Goal: Transaction & Acquisition: Purchase product/service

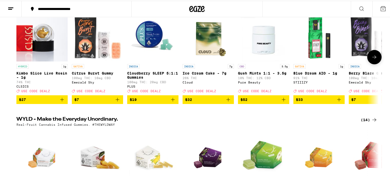
click at [59, 102] on icon "Add to bag" at bounding box center [62, 99] width 6 height 6
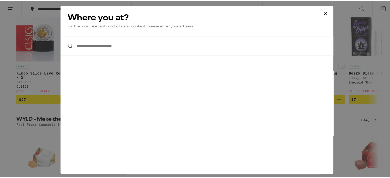
click at [133, 37] on input "**********" at bounding box center [197, 45] width 273 height 20
click at [120, 53] on input "**********" at bounding box center [197, 45] width 273 height 20
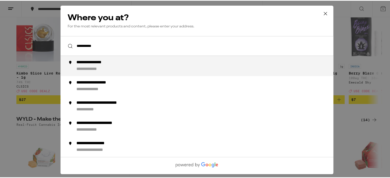
click at [119, 64] on div "**********" at bounding box center [207, 65] width 262 height 12
type input "**********"
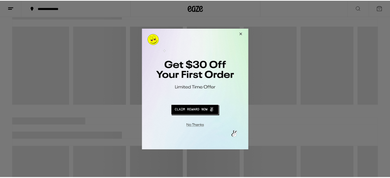
click at [244, 33] on button "Close Modal" at bounding box center [241, 34] width 14 height 12
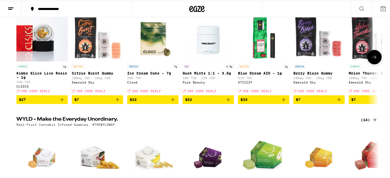
click at [61, 102] on icon "Add to bag" at bounding box center [62, 99] width 6 height 6
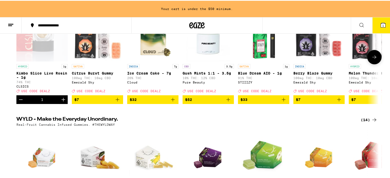
click at [63, 102] on icon "Increment" at bounding box center [63, 99] width 6 height 6
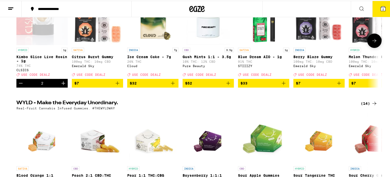
scroll to position [77, 0]
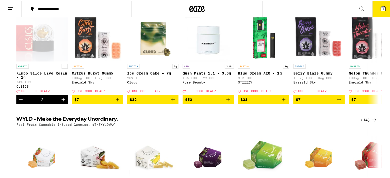
click at [381, 9] on icon at bounding box center [383, 8] width 5 height 5
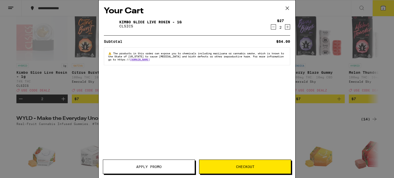
click at [168, 165] on span "Apply Promo" at bounding box center [149, 167] width 92 height 4
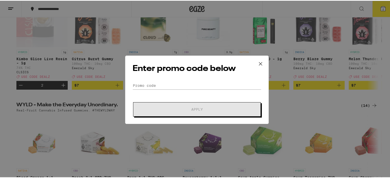
scroll to position [103, 0]
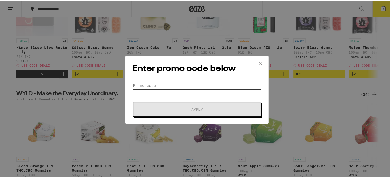
click at [164, 86] on input "Promo Code" at bounding box center [197, 85] width 129 height 8
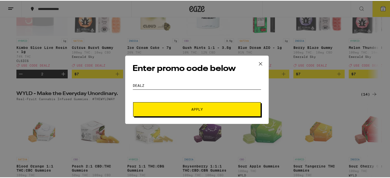
type input "dealz"
click at [216, 112] on button "Apply" at bounding box center [197, 109] width 128 height 14
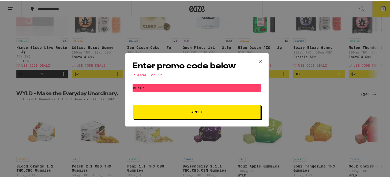
drag, startPoint x: 147, startPoint y: 69, endPoint x: 150, endPoint y: 73, distance: 4.2
click at [147, 69] on h2 "Enter promo code below" at bounding box center [197, 66] width 129 height 12
click at [151, 74] on div "Please log in" at bounding box center [197, 74] width 129 height 4
click at [258, 58] on icon at bounding box center [261, 61] width 8 height 8
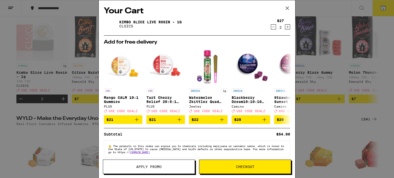
click at [289, 8] on icon at bounding box center [287, 8] width 8 height 8
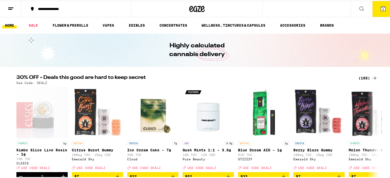
click at [373, 8] on button "2" at bounding box center [383, 8] width 22 height 16
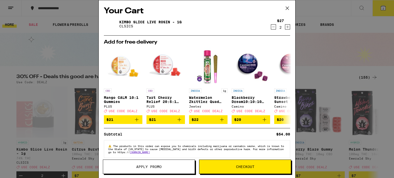
click at [211, 167] on span "Checkout" at bounding box center [245, 167] width 92 height 4
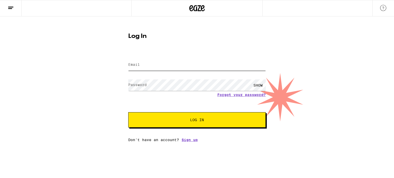
type input "[EMAIL_ADDRESS][DOMAIN_NAME]"
click at [165, 116] on button "Log In" at bounding box center [196, 119] width 137 height 15
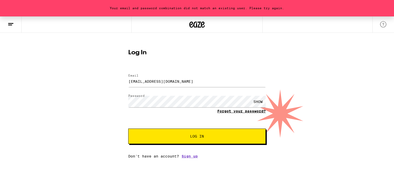
click at [231, 111] on link "Forgot your password?" at bounding box center [241, 111] width 48 height 4
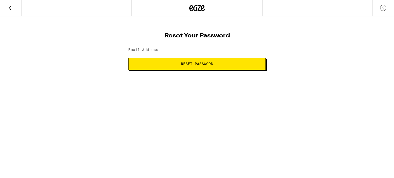
click at [217, 47] on input "Email Address" at bounding box center [196, 50] width 137 height 12
type input "[EMAIL_ADDRESS][DOMAIN_NAME]"
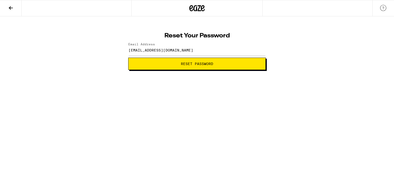
click at [203, 66] on button "Reset Password" at bounding box center [196, 64] width 137 height 12
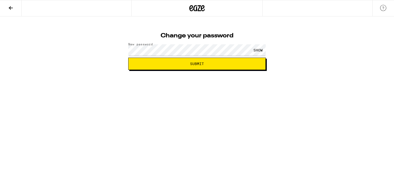
click at [137, 64] on span "Submit" at bounding box center [197, 64] width 129 height 4
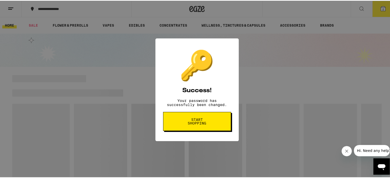
click at [221, 123] on button "Start shopping" at bounding box center [197, 120] width 68 height 19
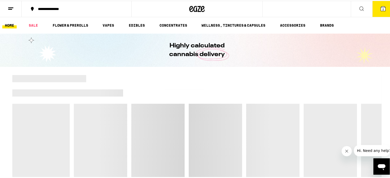
click at [381, 7] on icon at bounding box center [383, 8] width 5 height 5
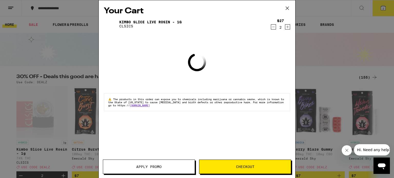
click at [155, 167] on span "Apply Promo" at bounding box center [148, 167] width 25 height 4
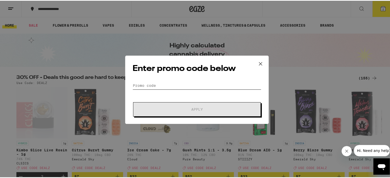
click at [154, 81] on input "Promo Code" at bounding box center [197, 85] width 129 height 8
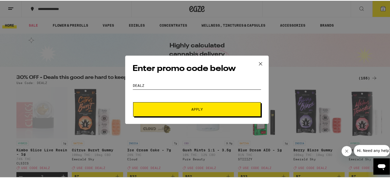
type input "dealz"
click at [170, 113] on button "Apply" at bounding box center [197, 109] width 128 height 14
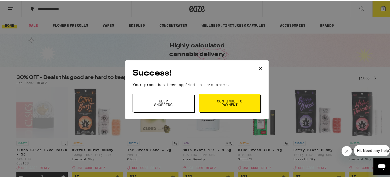
click at [208, 99] on button "Continue to payment" at bounding box center [230, 102] width 62 height 18
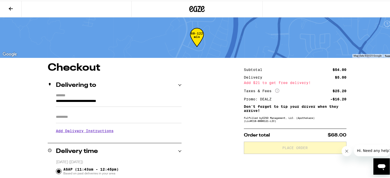
click at [275, 91] on icon "More Info" at bounding box center [277, 90] width 4 height 4
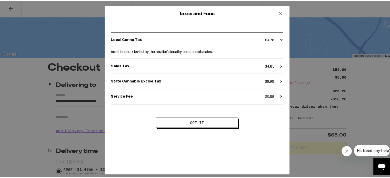
click at [280, 79] on icon at bounding box center [282, 81] width 4 height 4
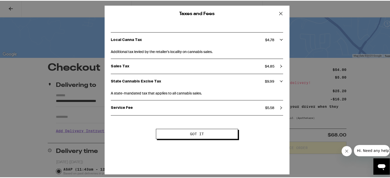
click at [278, 11] on icon at bounding box center [281, 13] width 8 height 8
